Goal: Information Seeking & Learning: Compare options

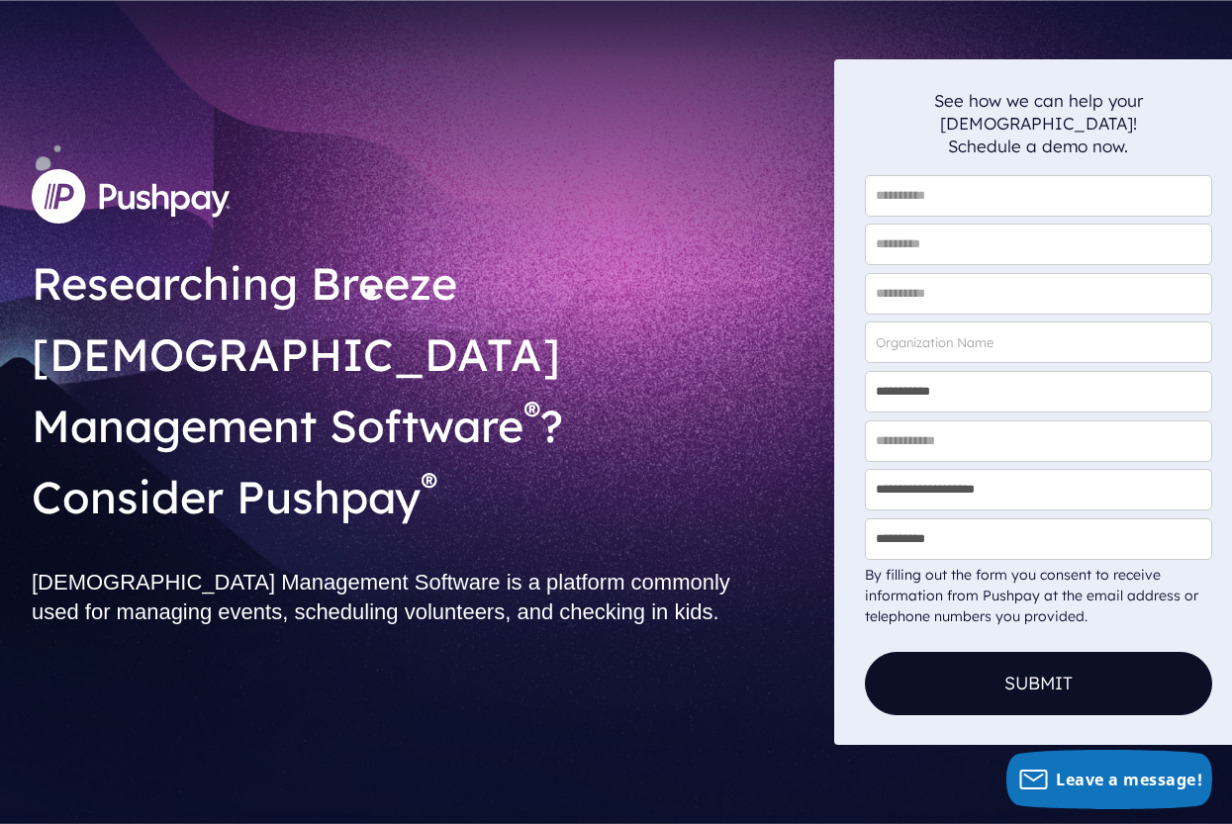
click at [147, 223] on img at bounding box center [131, 195] width 198 height 53
click at [129, 608] on div "Researching Breeze [DEMOGRAPHIC_DATA] Management Software ® ? Consider Pushpay …" at bounding box center [425, 402] width 818 height 686
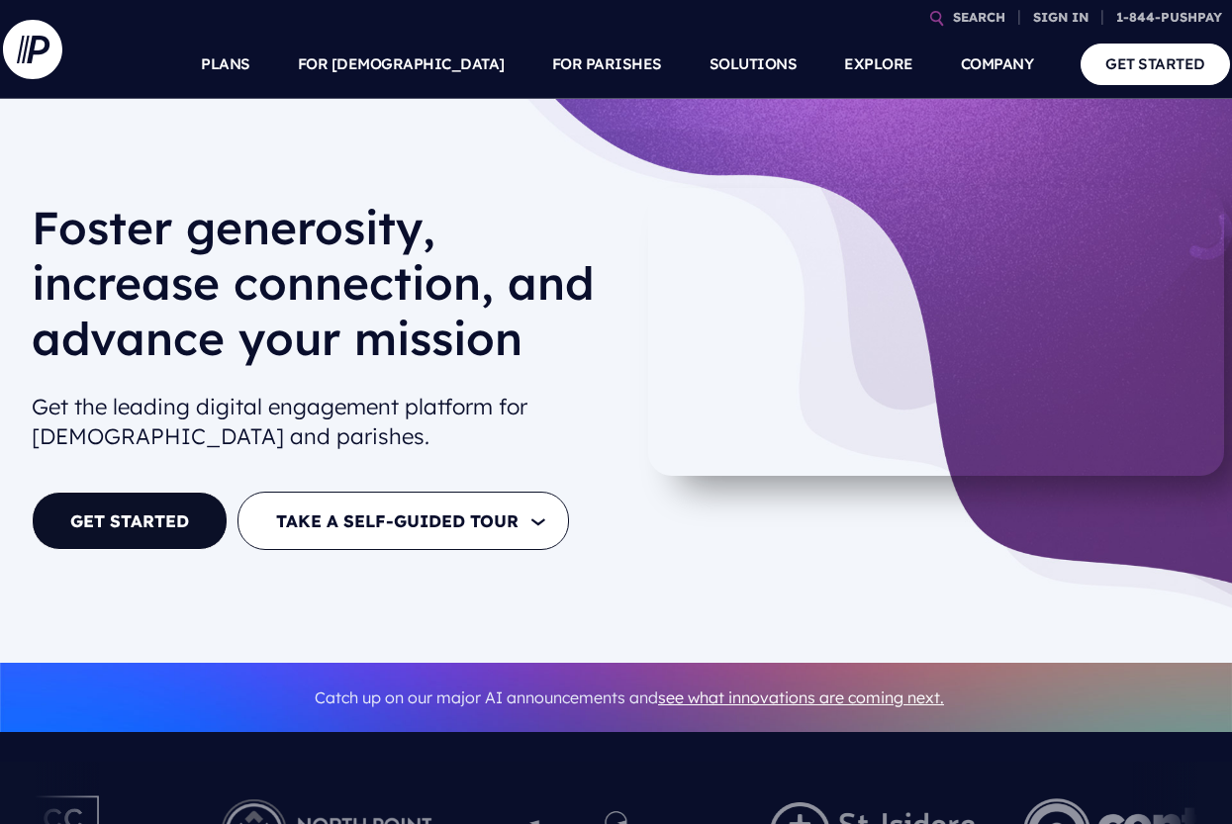
click at [131, 229] on h1 "Foster generosity, increase connection, and advance your mission" at bounding box center [323, 291] width 582 height 182
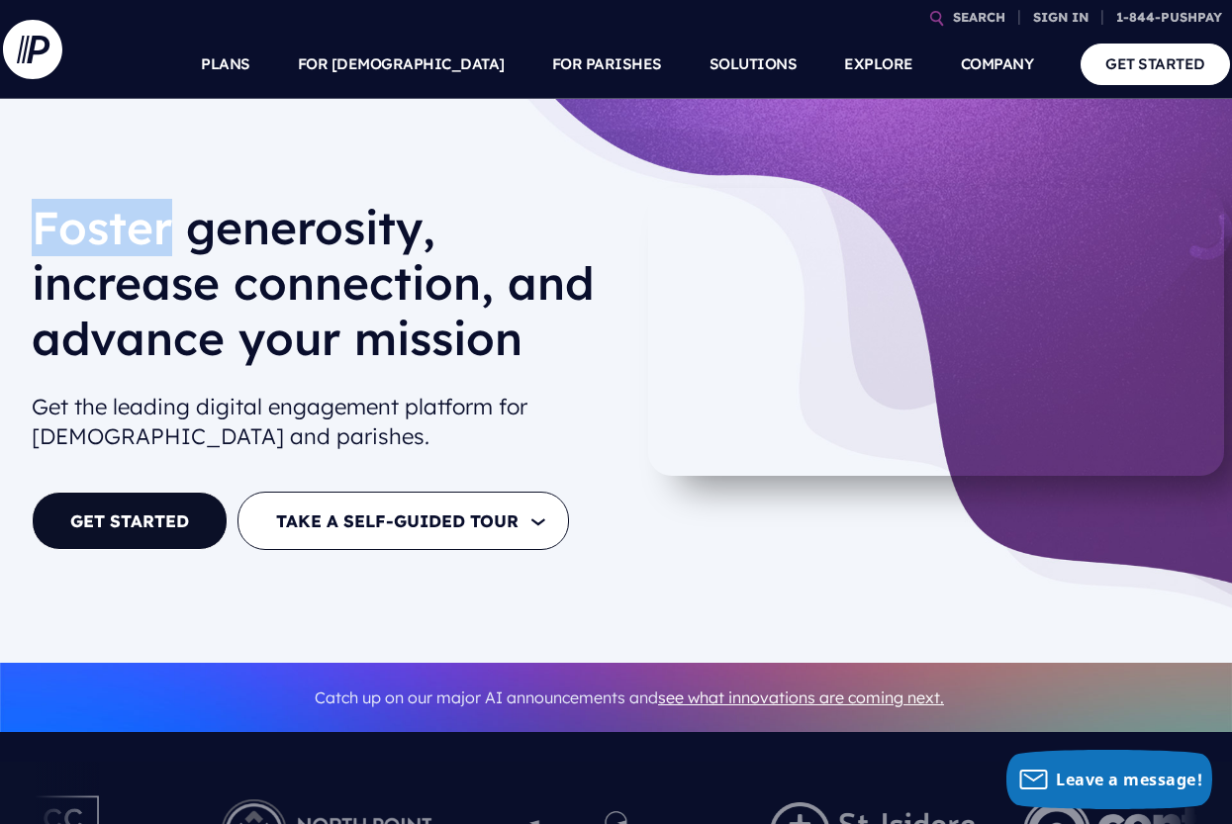
click at [131, 229] on h1 "Foster generosity, increase connection, and advance your mission" at bounding box center [323, 291] width 582 height 182
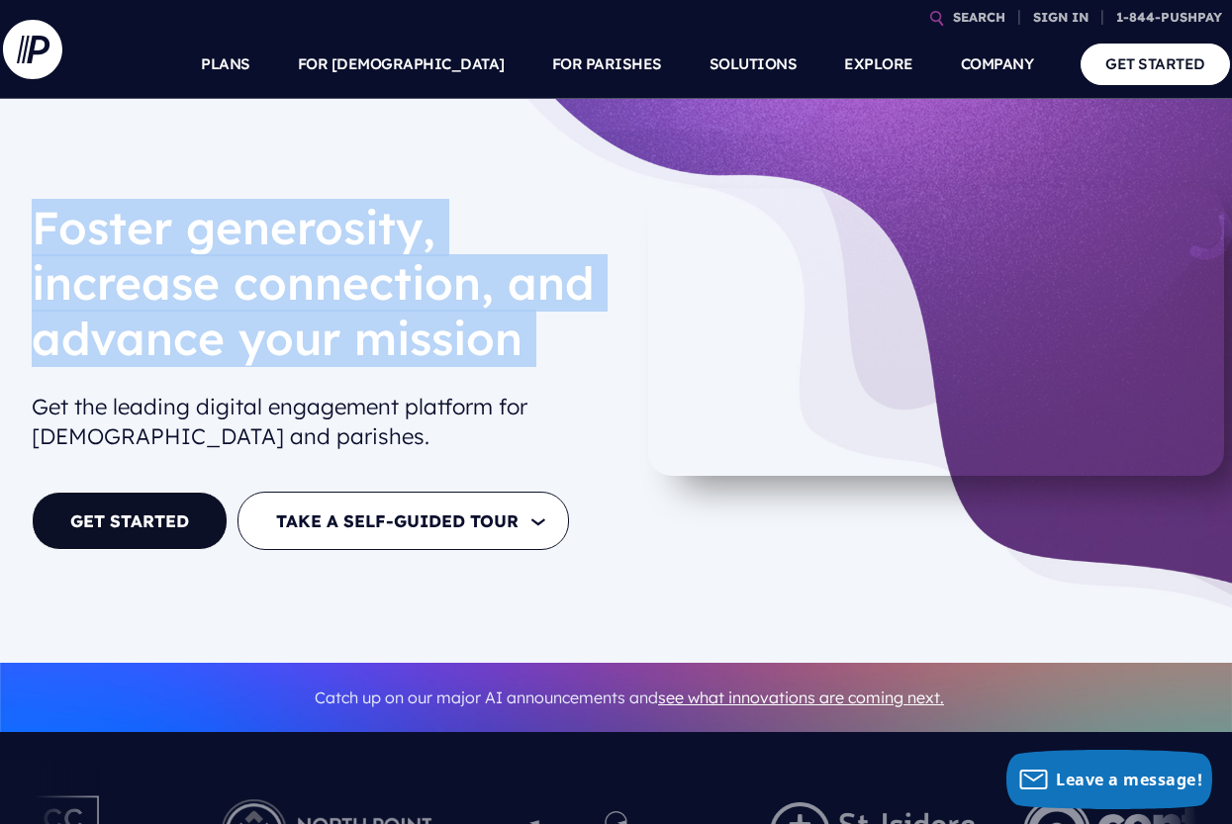
drag, startPoint x: 131, startPoint y: 229, endPoint x: 116, endPoint y: 229, distance: 14.8
click at [116, 229] on h1 "Foster generosity, increase connection, and advance your mission" at bounding box center [323, 291] width 582 height 182
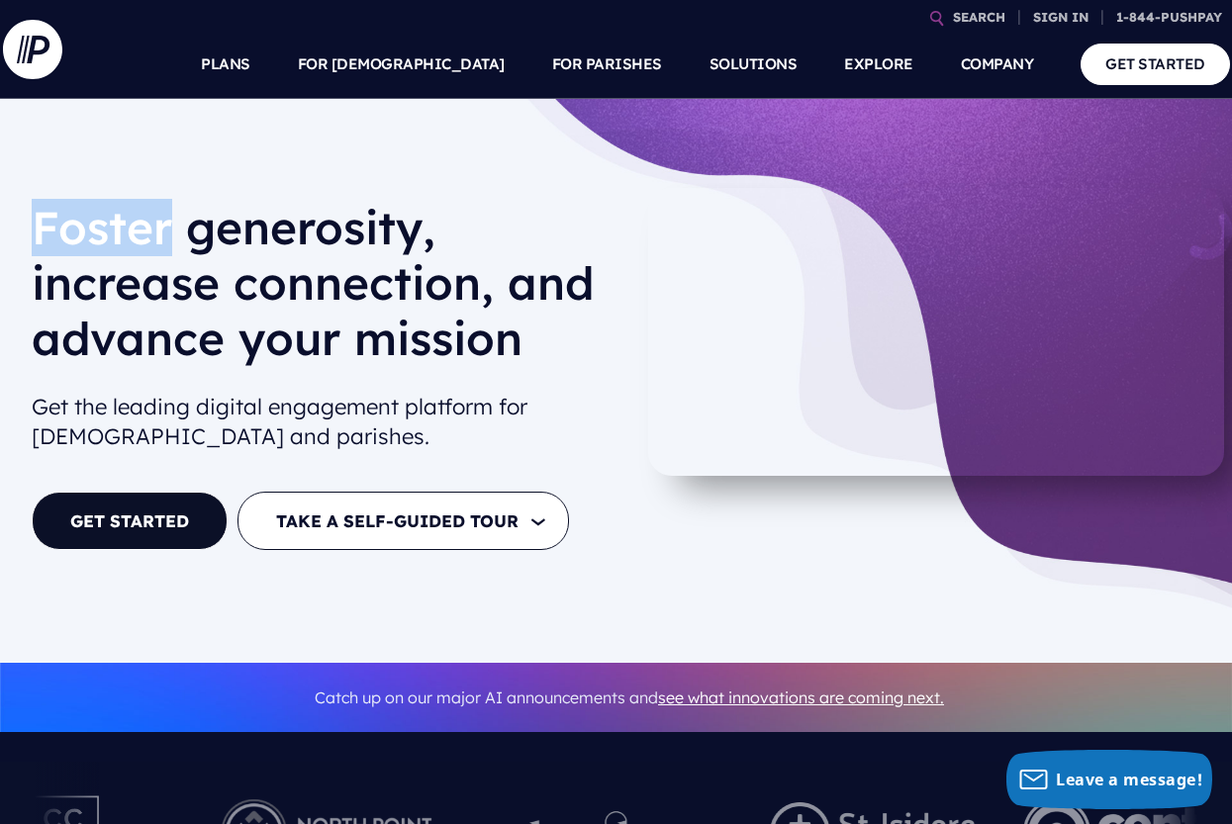
click at [116, 229] on h1 "Foster generosity, increase connection, and advance your mission" at bounding box center [323, 291] width 582 height 182
click at [116, 228] on h1 "Foster generosity, increase connection, and advance your mission" at bounding box center [323, 291] width 582 height 182
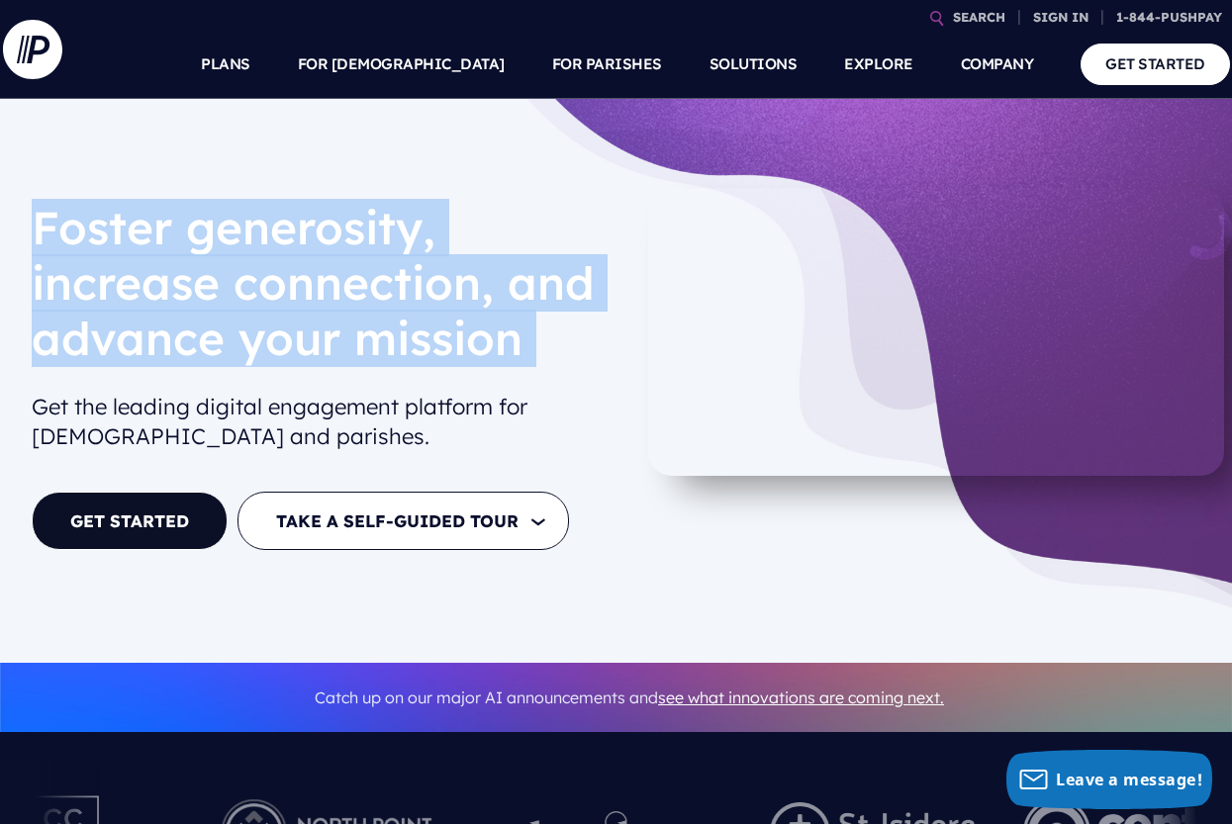
drag, startPoint x: 116, startPoint y: 228, endPoint x: 131, endPoint y: 193, distance: 37.7
click at [131, 194] on div "Foster generosity, increase connection, and advance your mission Get the leadin…" at bounding box center [323, 381] width 582 height 386
click at [131, 192] on div at bounding box center [323, 194] width 582 height 12
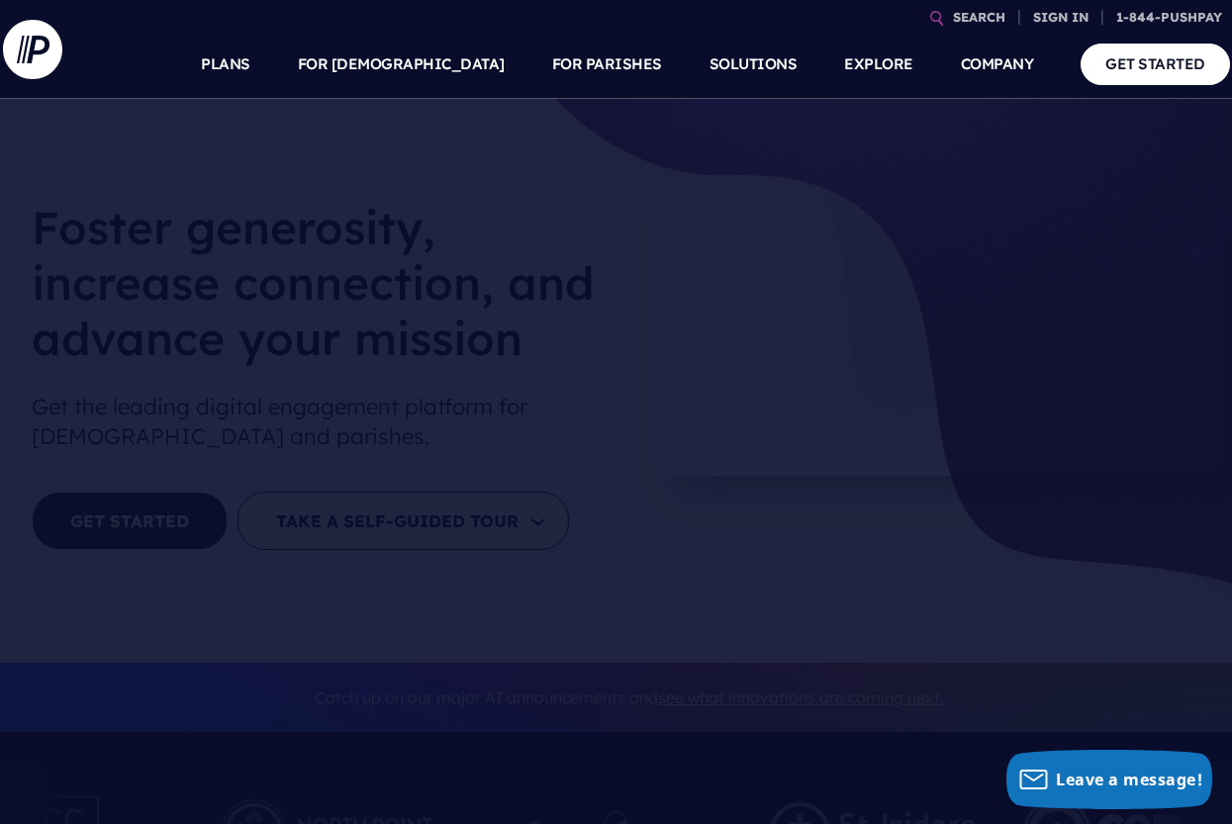
click at [260, 67] on ul "PLANS FOR CHURCHES Product Suite" at bounding box center [656, 64] width 1148 height 69
